Goal: Book appointment/travel/reservation

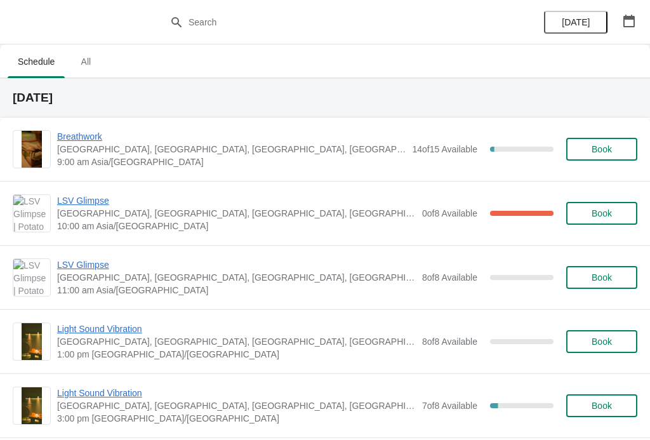
click at [95, 262] on span "LSV Glimpse" at bounding box center [236, 264] width 359 height 13
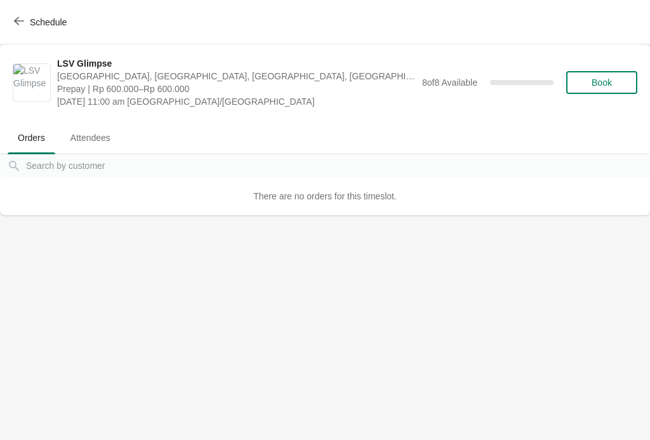
click at [601, 80] on span "Book" at bounding box center [602, 82] width 20 height 10
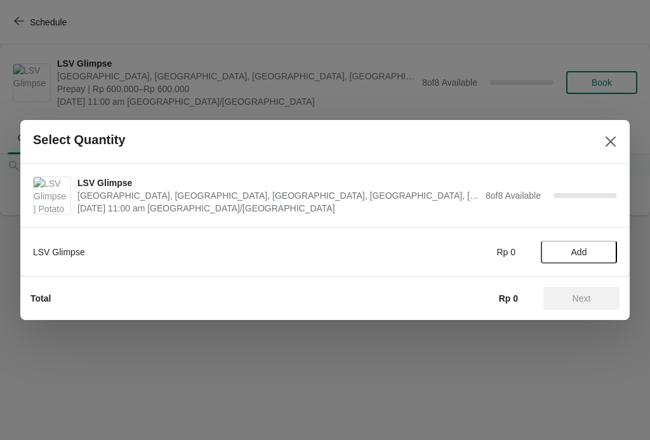
click at [579, 248] on span "Add" at bounding box center [580, 252] width 16 height 10
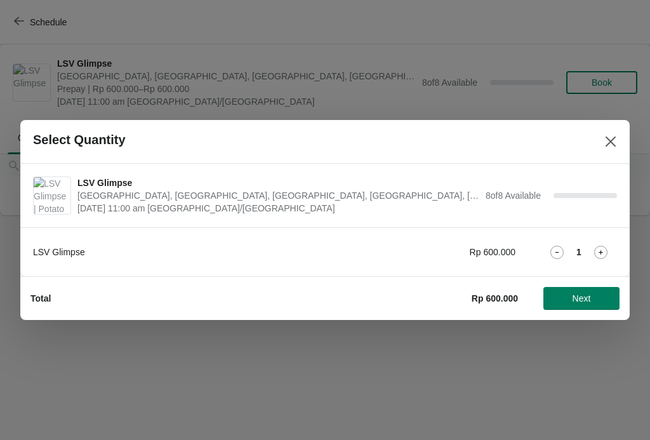
click at [607, 246] on icon at bounding box center [600, 252] width 13 height 13
click at [579, 298] on span "Next" at bounding box center [582, 298] width 18 height 10
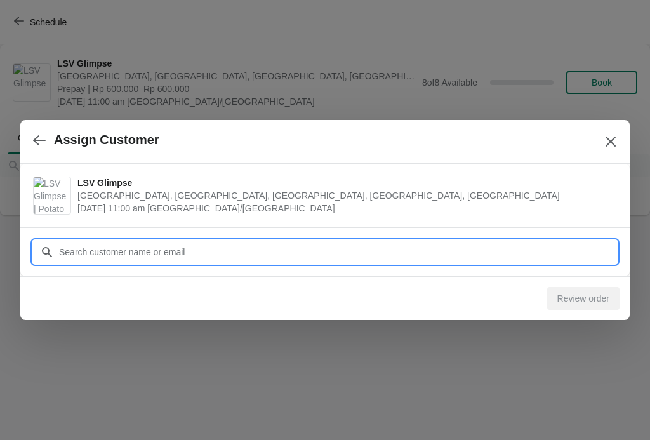
click at [179, 250] on input "Customer" at bounding box center [337, 252] width 559 height 23
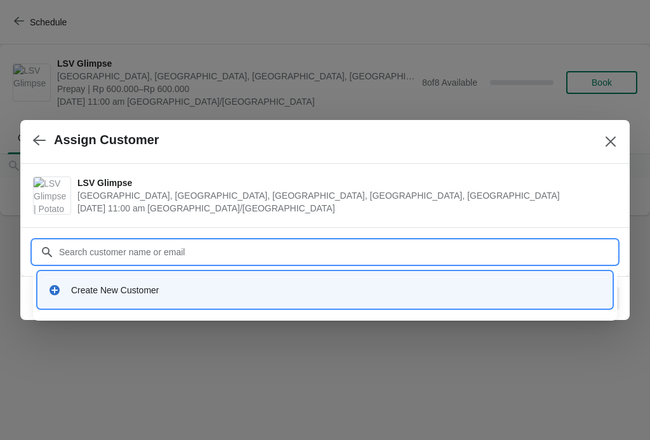
click at [90, 290] on div "Create New Customer" at bounding box center [336, 290] width 531 height 13
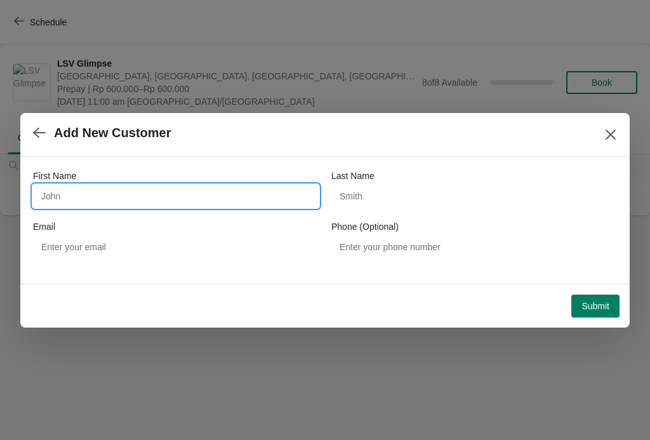
click at [152, 192] on input "First Name" at bounding box center [176, 196] width 286 height 23
type input "Yoonjung"
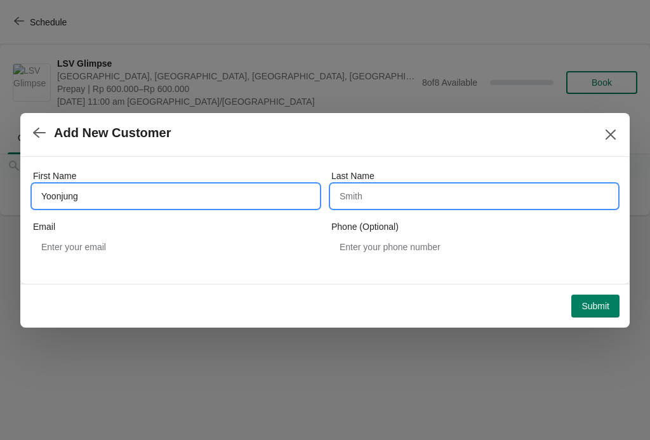
click at [398, 191] on input "Last Name" at bounding box center [474, 196] width 286 height 23
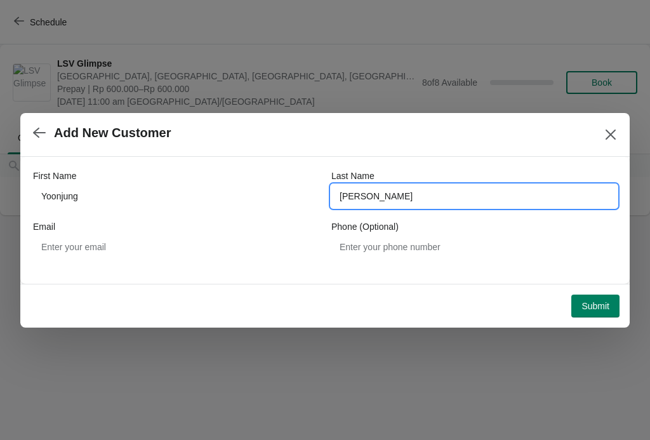
type input "[PERSON_NAME]"
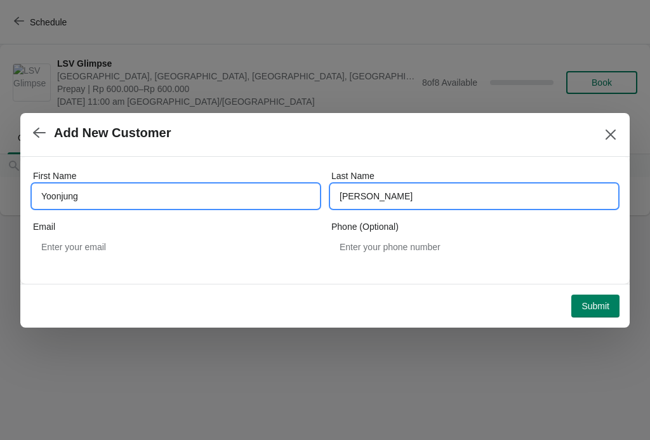
click at [171, 193] on input "Yoonjung" at bounding box center [176, 196] width 286 height 23
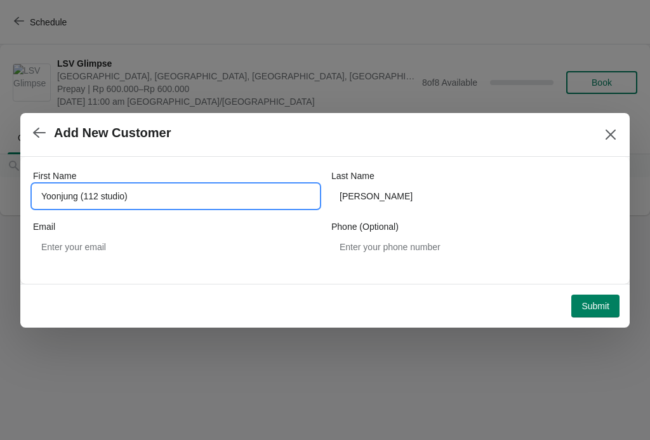
type input "Yoonjung (112 studio)"
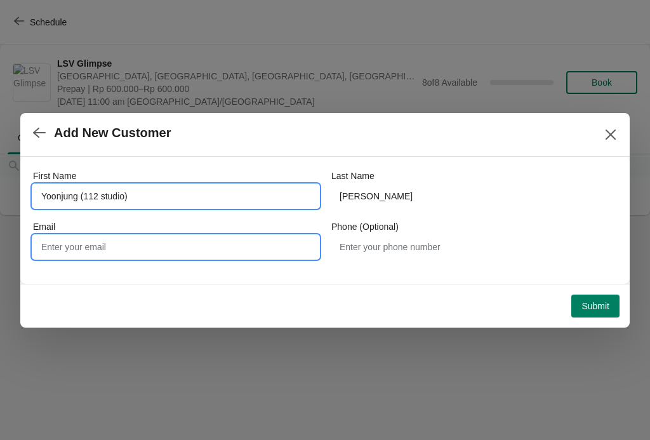
click at [231, 250] on input "Email" at bounding box center [176, 247] width 286 height 23
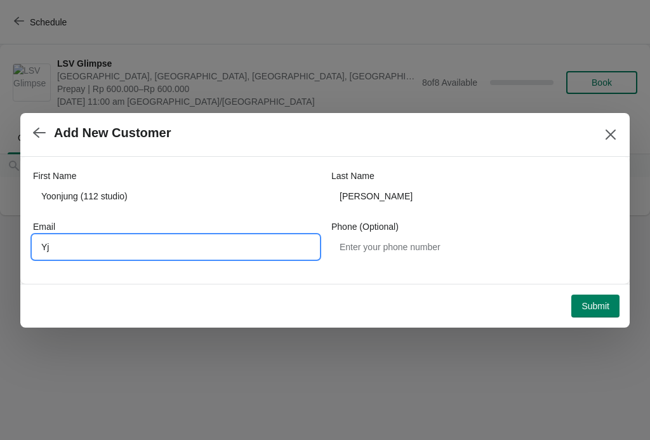
type input "Y"
type input "[EMAIL_ADDRESS][DOMAIN_NAME]"
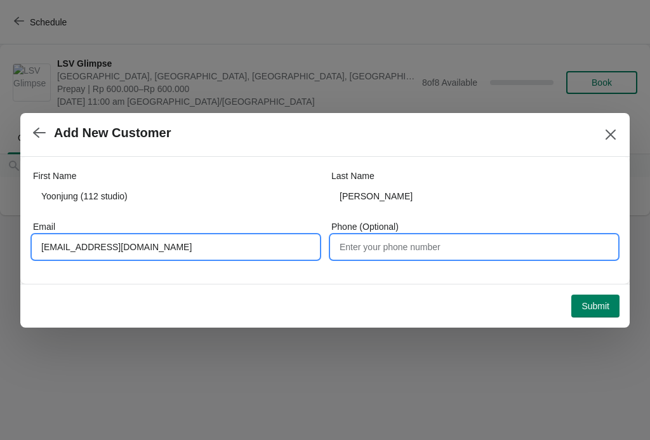
click at [472, 244] on input "Phone (Optional)" at bounding box center [474, 247] width 286 height 23
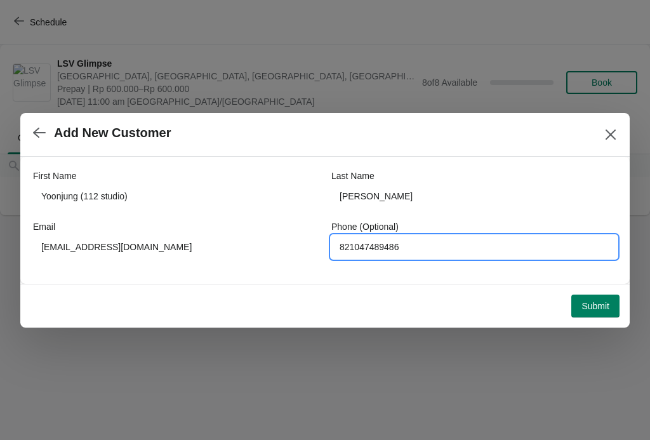
type input "821047489486"
click at [603, 311] on span "Submit" at bounding box center [596, 306] width 28 height 10
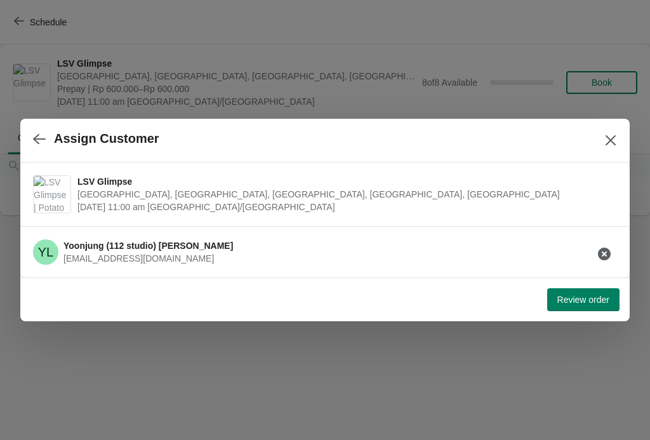
click at [586, 301] on span "Review order" at bounding box center [584, 300] width 52 height 10
